Goal: Check status: Check status

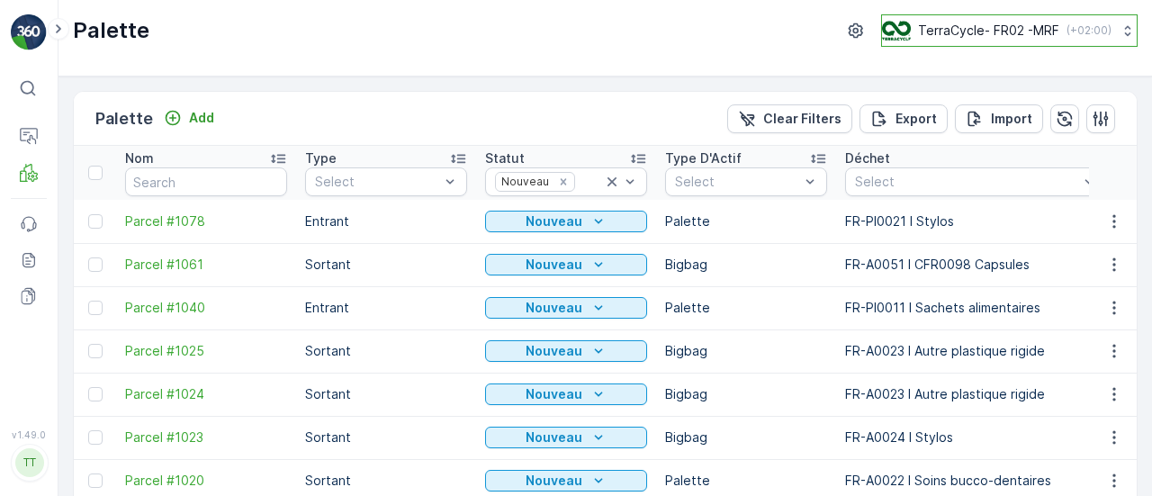
scroll to position [180, 0]
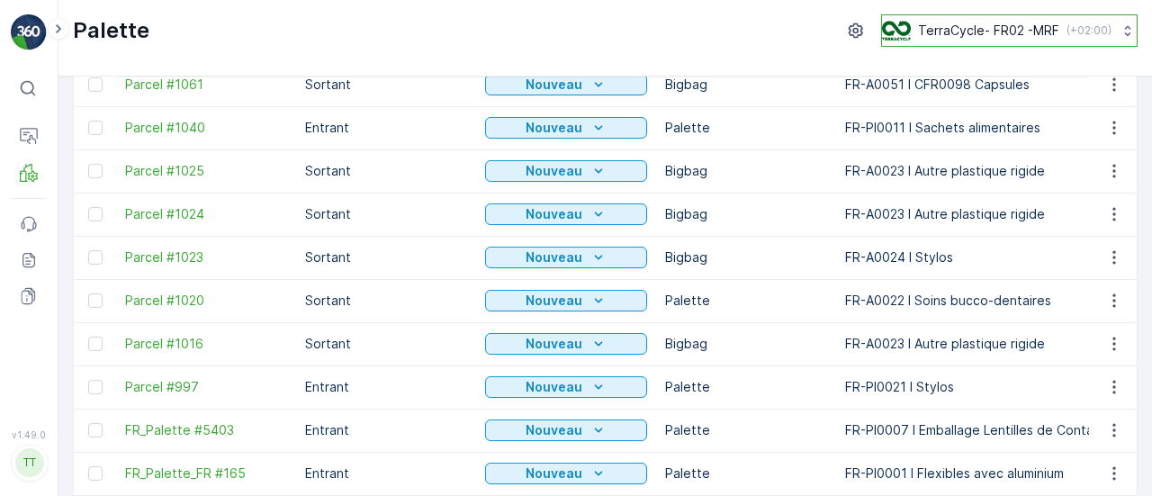
drag, startPoint x: 0, startPoint y: 0, endPoint x: 945, endPoint y: 31, distance: 945.3
click at [945, 31] on p "TerraCycle- FR02 -MRF" at bounding box center [988, 31] width 141 height 18
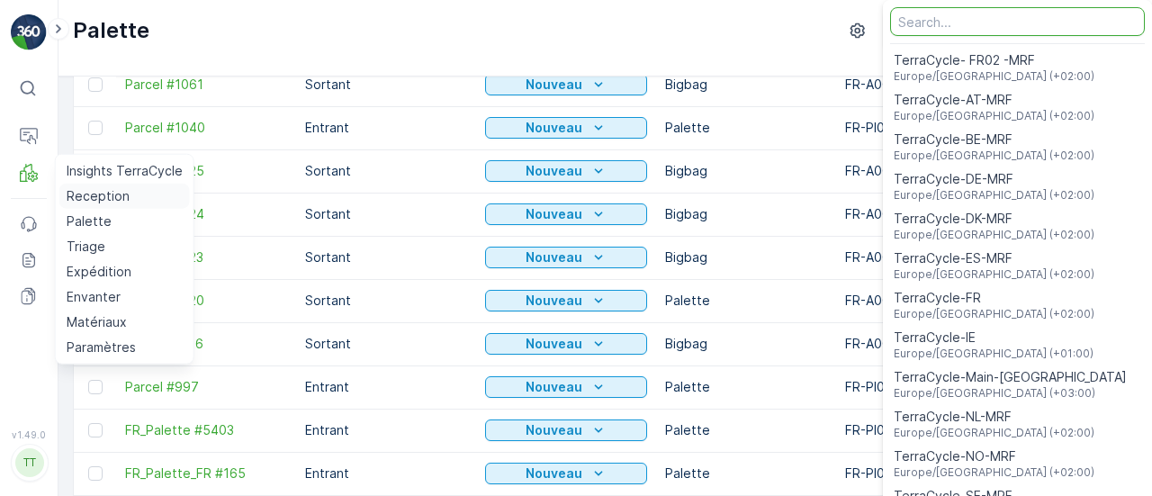
click at [85, 193] on p "Reception" at bounding box center [98, 196] width 63 height 18
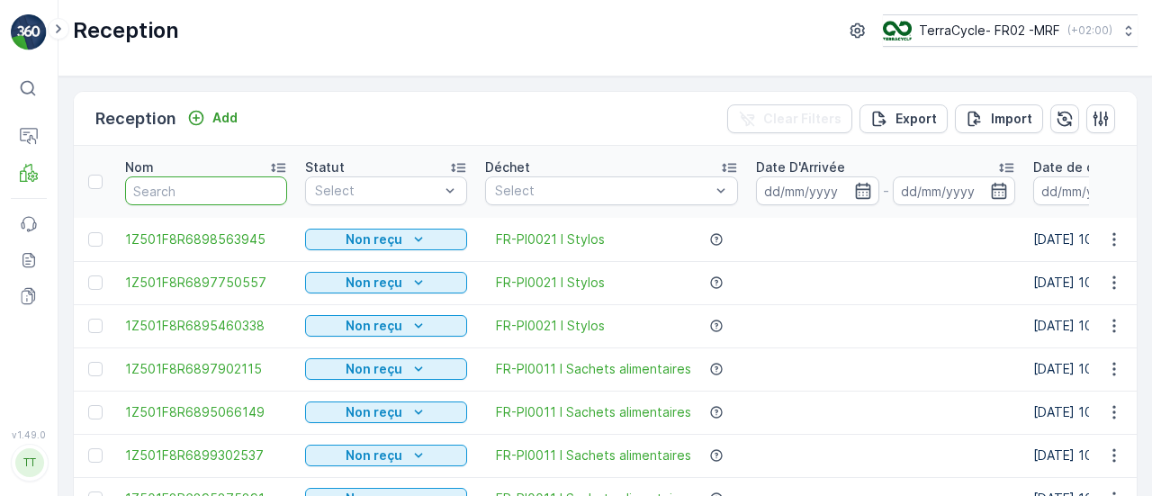
click at [218, 191] on input "text" at bounding box center [206, 190] width 162 height 29
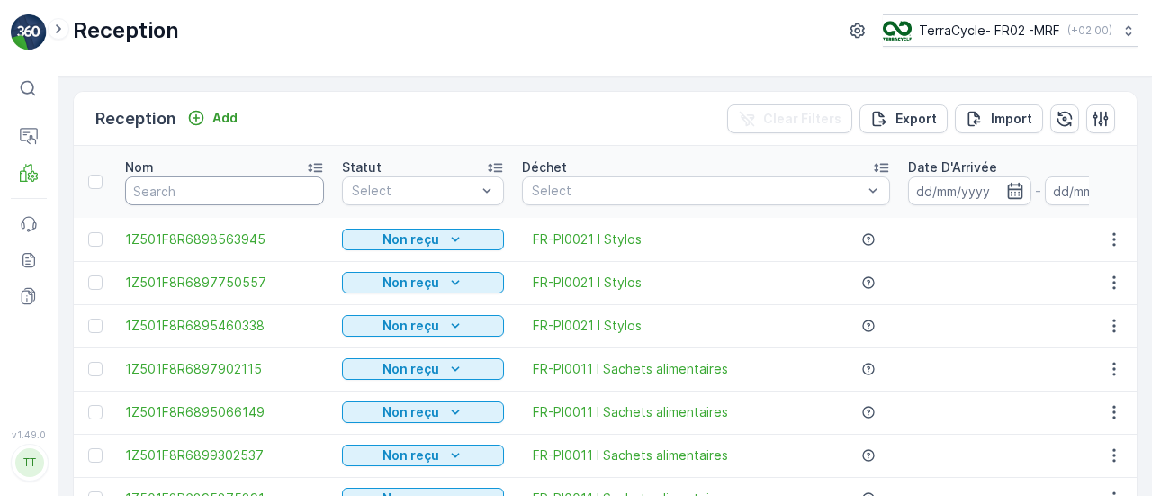
click at [279, 184] on input "text" at bounding box center [224, 190] width 199 height 29
paste input "1Z501F8R6898542762"
type input "1Z501F8R6898542762"
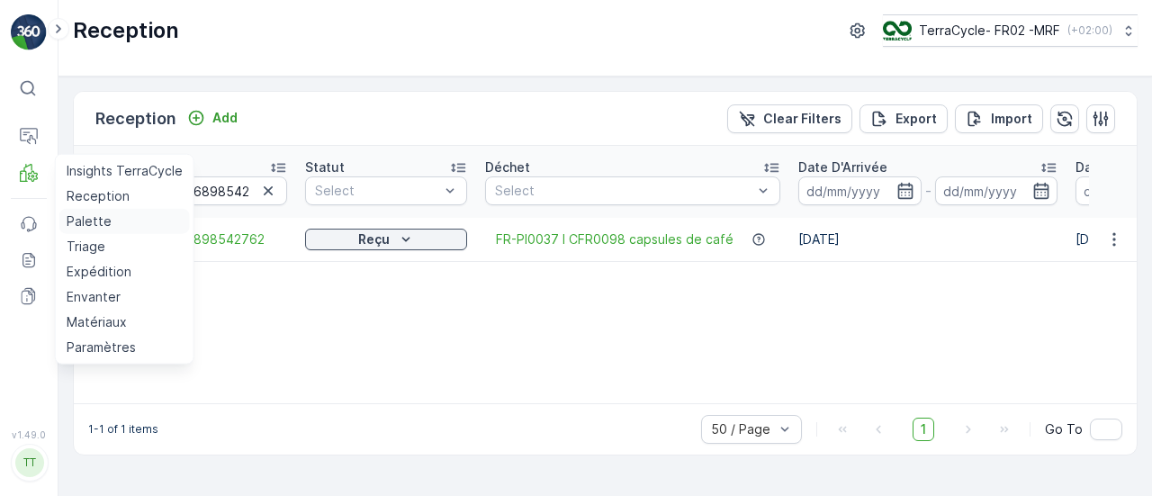
click at [75, 218] on p "Palette" at bounding box center [89, 221] width 45 height 18
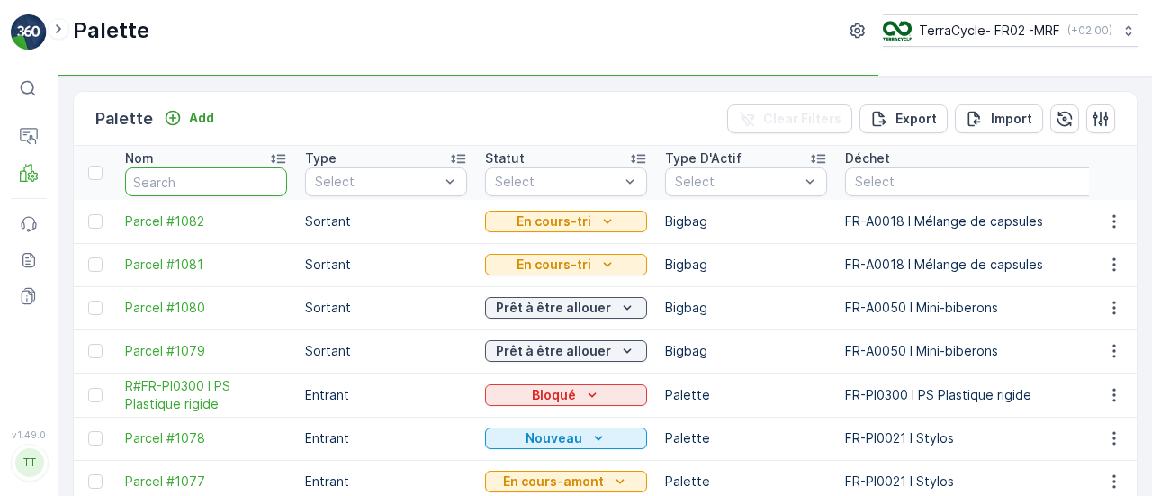
click at [194, 192] on input "text" at bounding box center [206, 181] width 162 height 29
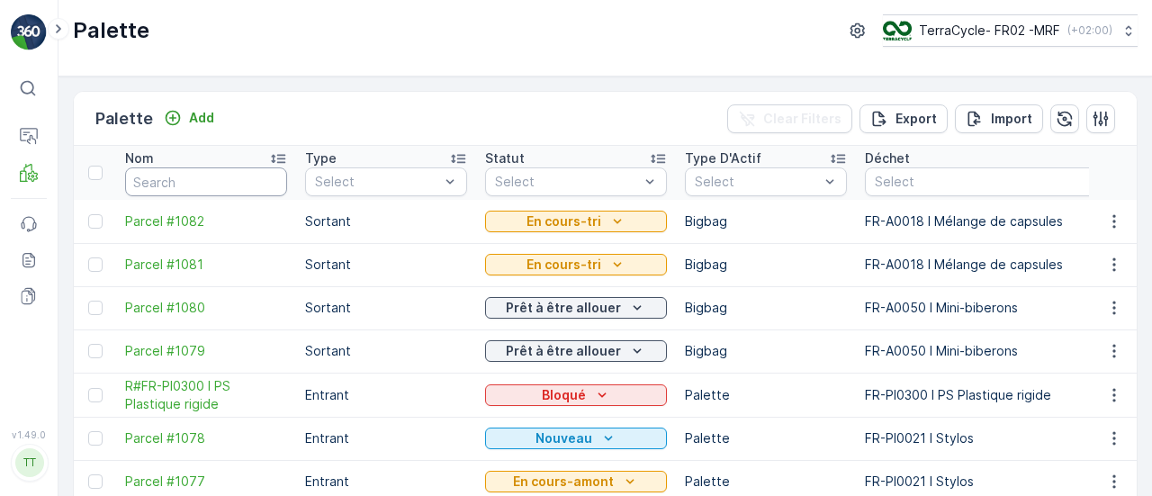
click at [194, 192] on input "text" at bounding box center [206, 181] width 162 height 29
type input "1057"
